Goal: Transaction & Acquisition: Purchase product/service

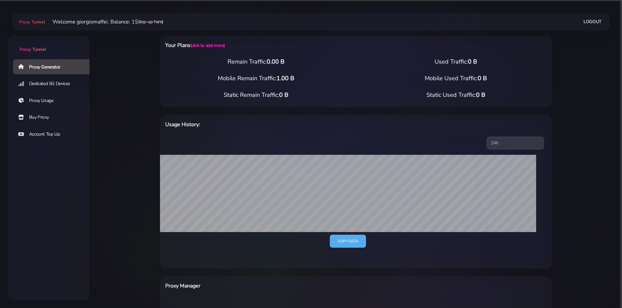
click at [153, 23] on link "(top-up here)" at bounding box center [150, 21] width 25 height 7
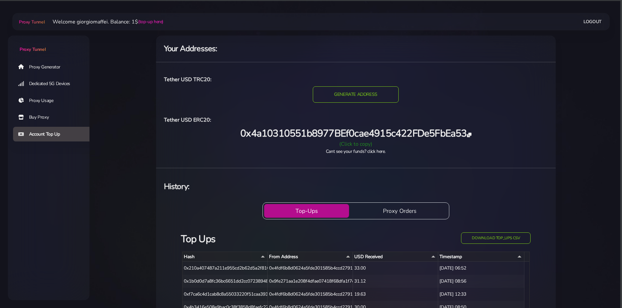
click at [356, 144] on div "(Click to copy)" at bounding box center [356, 144] width 392 height 8
click at [54, 69] on link "Proxy Generator" at bounding box center [54, 66] width 82 height 15
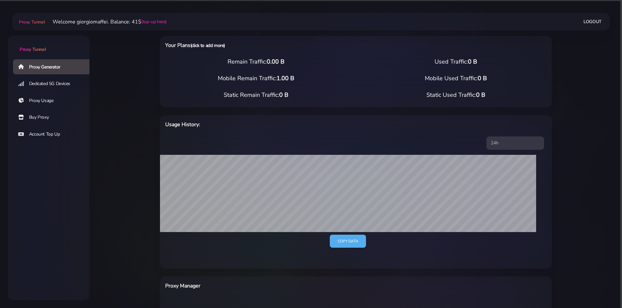
click at [215, 44] on link "(click to add more)" at bounding box center [207, 45] width 35 height 6
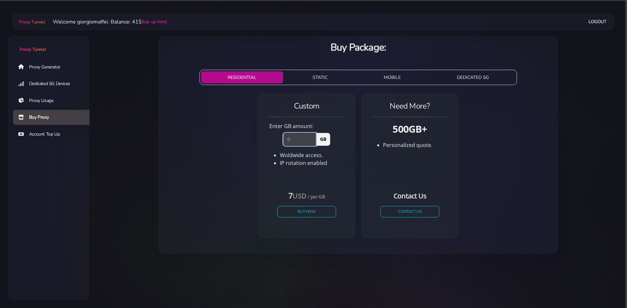
click at [299, 141] on input "number" at bounding box center [299, 139] width 33 height 13
type input "5"
click at [309, 214] on button "Buy Now" at bounding box center [306, 211] width 60 height 11
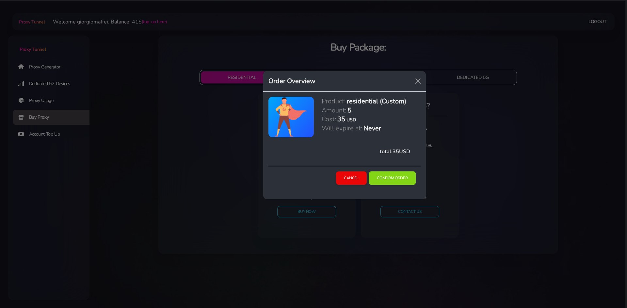
click at [399, 180] on button "Confirm Order" at bounding box center [391, 179] width 47 height 14
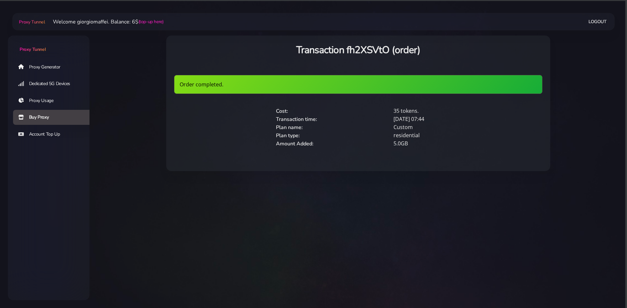
click at [49, 70] on link "Proxy Generator" at bounding box center [54, 66] width 82 height 15
